Goal: Transaction & Acquisition: Subscribe to service/newsletter

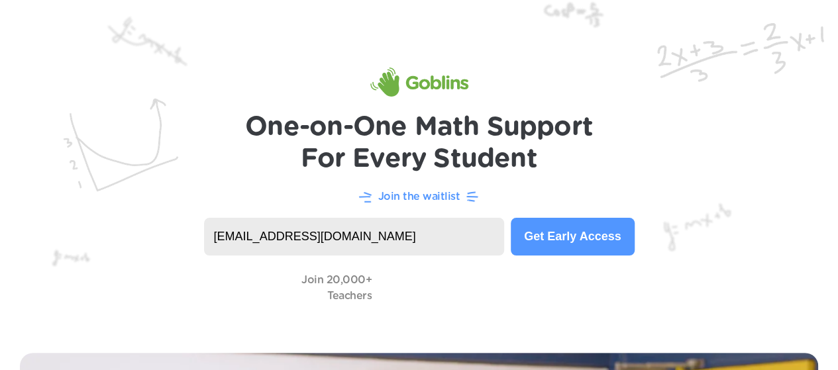
click at [603, 240] on button "Get Early Access" at bounding box center [571, 237] width 123 height 38
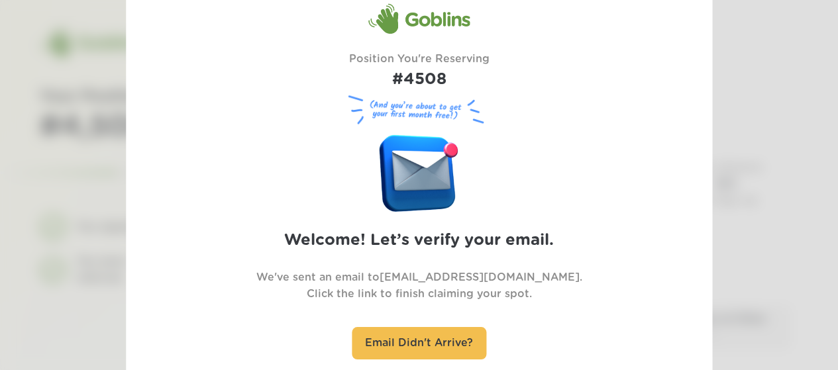
scroll to position [66, 0]
